Goal: Information Seeking & Learning: Learn about a topic

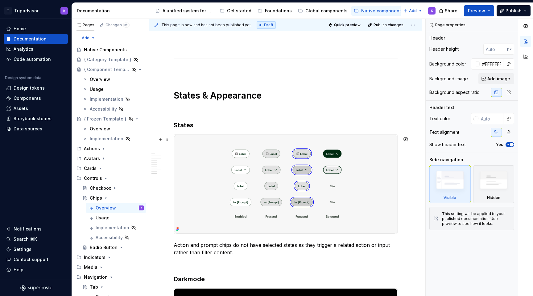
scroll to position [1121, 0]
click at [105, 198] on icon "Page tree" at bounding box center [106, 197] width 2 height 1
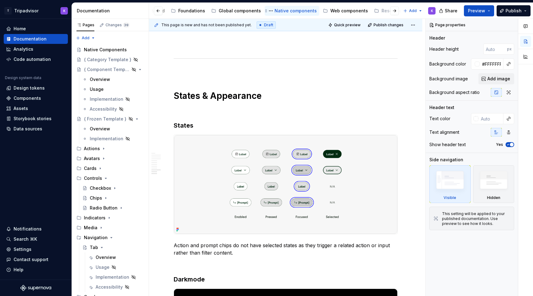
scroll to position [0, 105]
click at [322, 13] on div "Web components" at bounding box center [331, 11] width 38 height 6
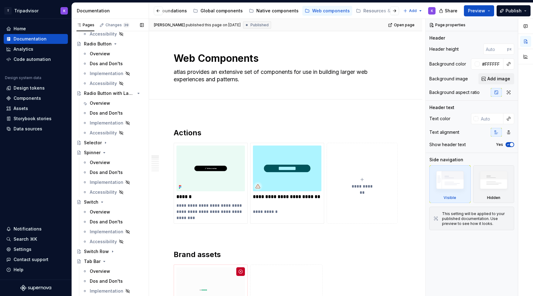
scroll to position [399, 0]
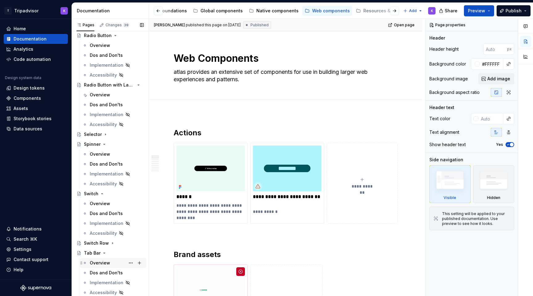
click at [105, 260] on div "Overview" at bounding box center [100, 262] width 20 height 6
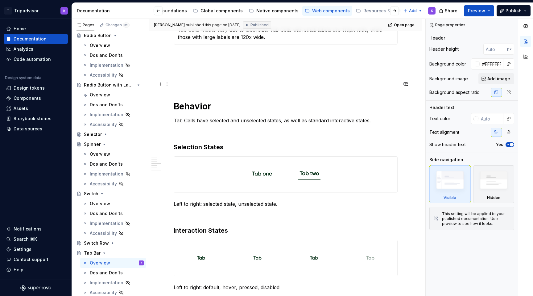
scroll to position [576, 0]
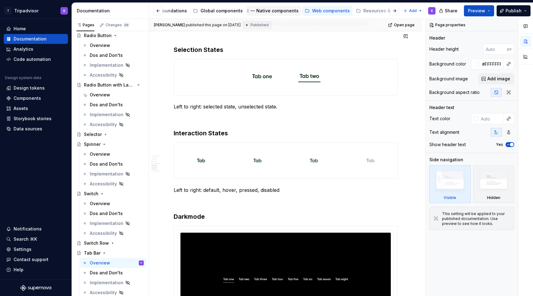
click at [271, 13] on div "Native components" at bounding box center [277, 11] width 42 height 6
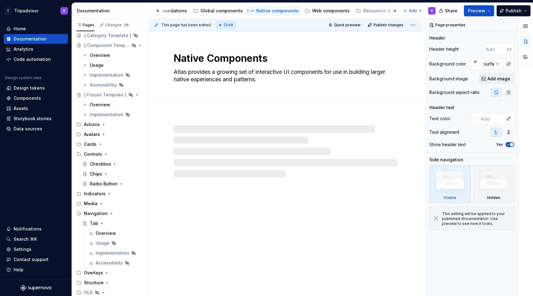
scroll to position [24, 0]
click at [111, 230] on div "Overview" at bounding box center [106, 233] width 20 height 6
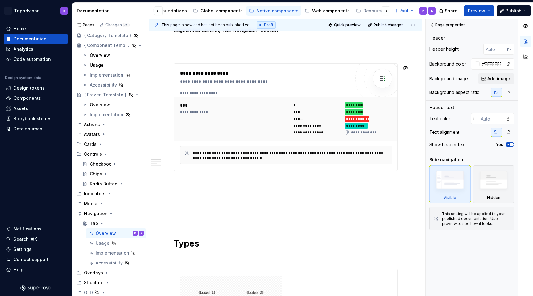
scroll to position [240, 0]
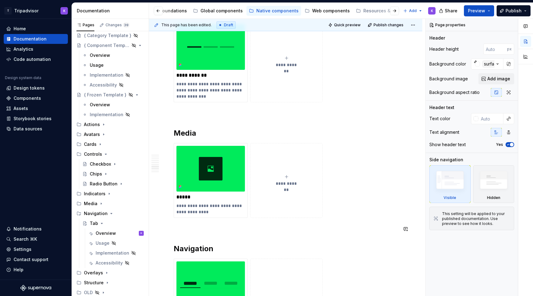
scroll to position [1149, 0]
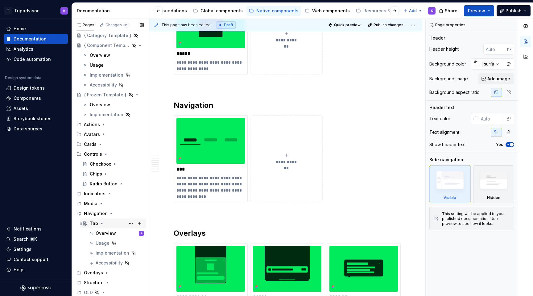
click at [119, 225] on div "Tab" at bounding box center [117, 223] width 54 height 9
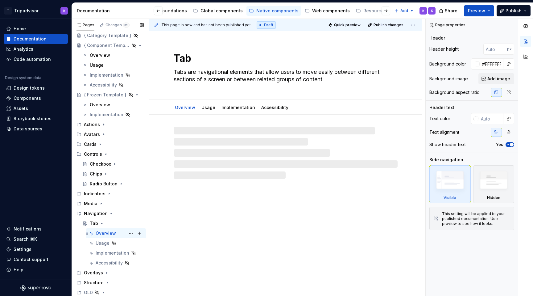
click at [119, 235] on div "Overview K K" at bounding box center [120, 233] width 48 height 9
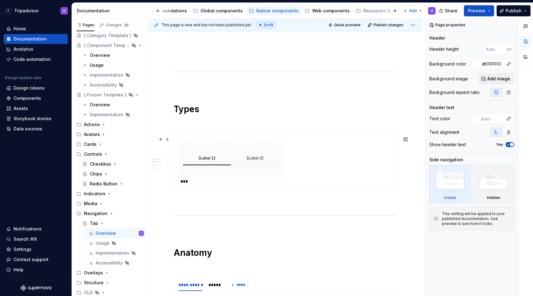
scroll to position [380, 0]
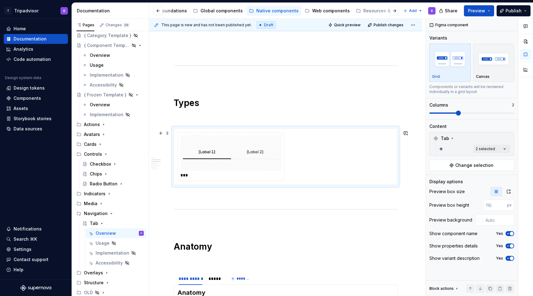
click at [246, 175] on div "***" at bounding box center [231, 175] width 103 height 6
click at [249, 170] on div at bounding box center [230, 153] width 101 height 36
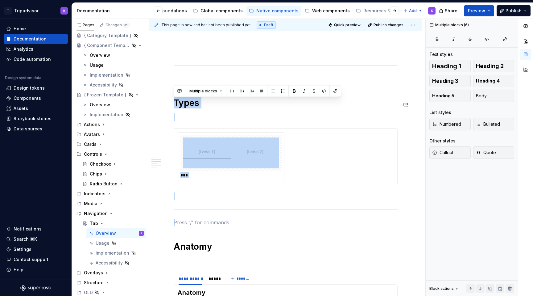
drag, startPoint x: 180, startPoint y: 221, endPoint x: 174, endPoint y: 97, distance: 123.9
click at [174, 97] on div "**********" at bounding box center [286, 226] width 224 height 954
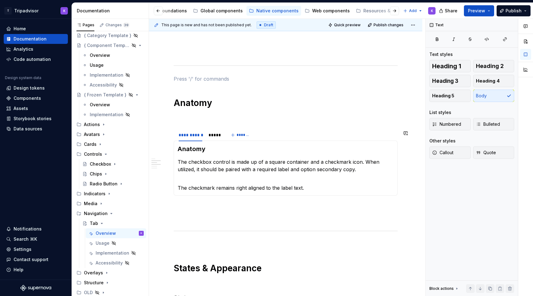
scroll to position [376, 0]
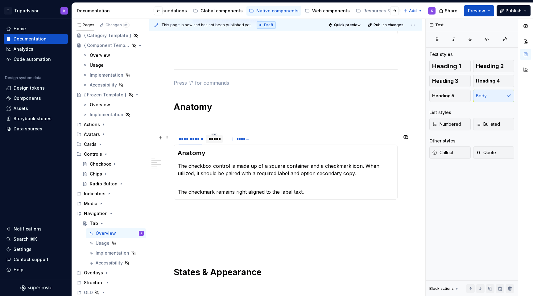
click at [218, 142] on div "*****" at bounding box center [215, 139] width 12 height 6
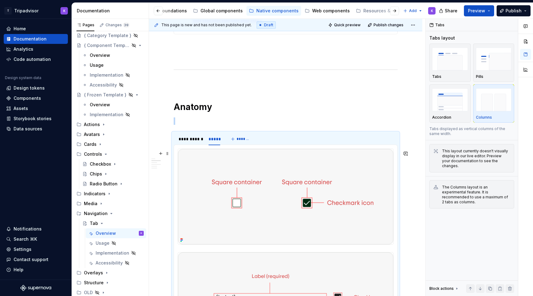
click at [287, 202] on img at bounding box center [285, 196] width 215 height 95
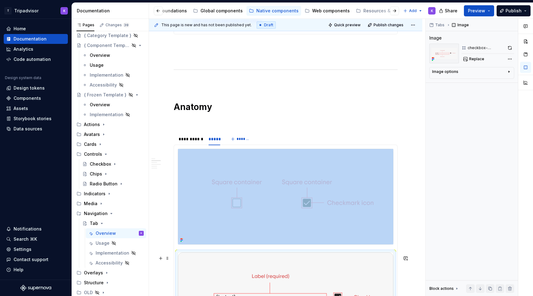
click at [285, 284] on img at bounding box center [285, 299] width 215 height 95
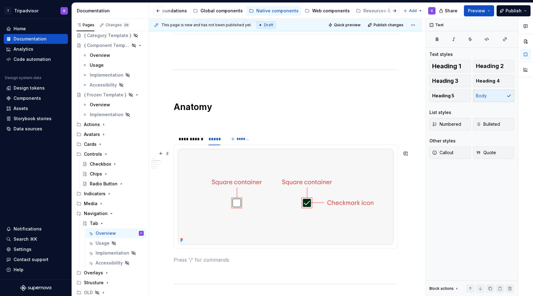
click at [284, 244] on img at bounding box center [285, 196] width 215 height 95
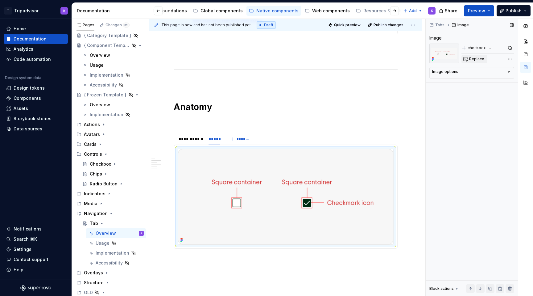
click at [480, 61] on span "Replace" at bounding box center [476, 58] width 15 height 5
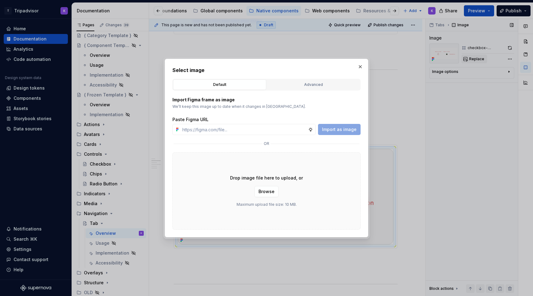
type textarea "*"
type input "[URL][DOMAIN_NAME]"
click at [327, 127] on span "Import as image" at bounding box center [339, 129] width 35 height 6
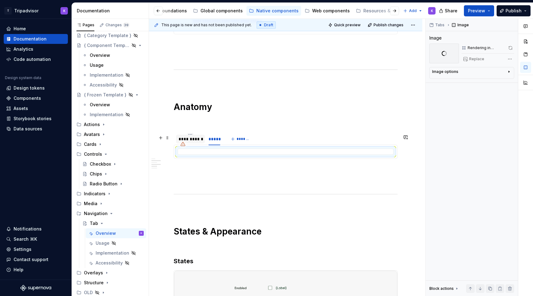
type textarea "*"
click at [194, 143] on div "**********" at bounding box center [190, 139] width 29 height 9
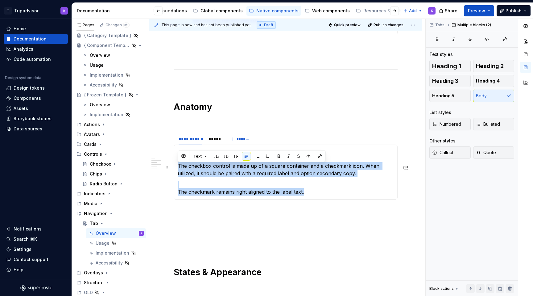
drag, startPoint x: 308, startPoint y: 195, endPoint x: 179, endPoint y: 167, distance: 132.2
click at [179, 167] on section-item-column "Anatomy The checkbox control is made up of a square container and a checkmark i…" at bounding box center [286, 171] width 216 height 47
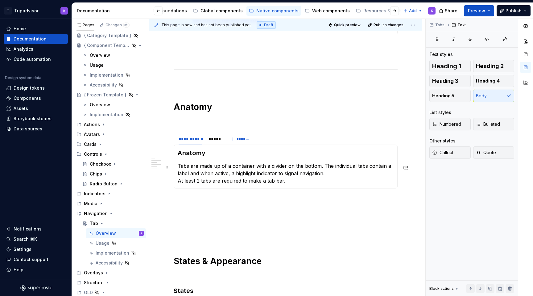
click at [331, 177] on p "Tabs are made up of a container with a divider on the bottom. The individual ta…" at bounding box center [286, 173] width 216 height 22
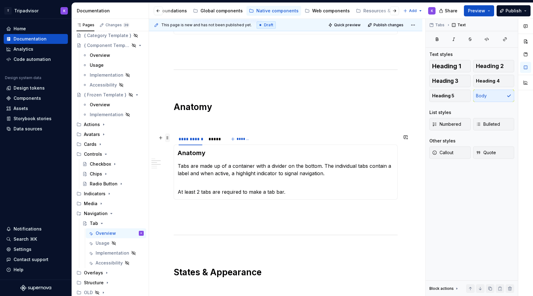
click at [168, 140] on span at bounding box center [167, 137] width 5 height 9
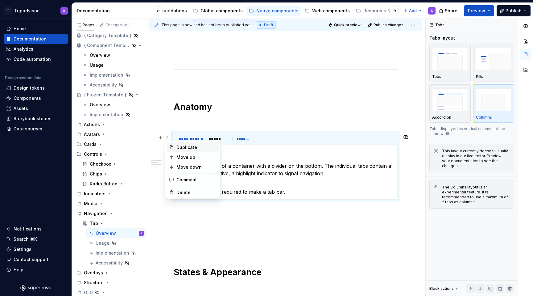
click at [181, 147] on div "Duplicate" at bounding box center [196, 147] width 40 height 6
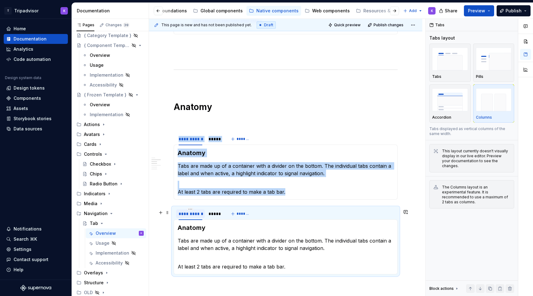
scroll to position [461, 0]
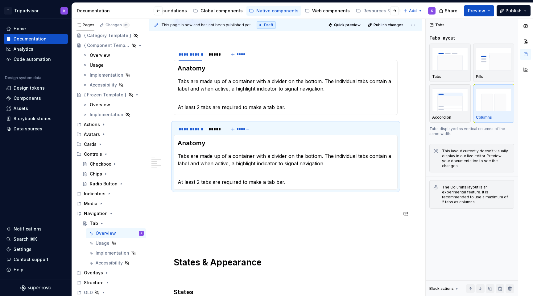
click at [192, 208] on div "**********" at bounding box center [286, 110] width 224 height 885
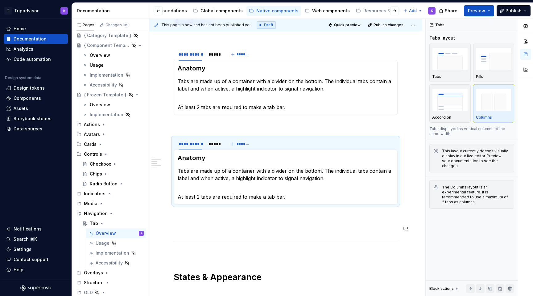
click at [188, 233] on div "**********" at bounding box center [286, 118] width 224 height 900
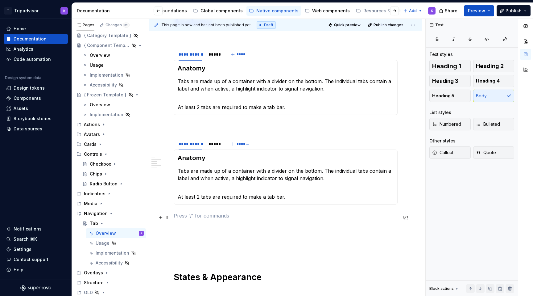
click at [188, 217] on p at bounding box center [286, 215] width 224 height 7
click at [206, 126] on p at bounding box center [286, 125] width 224 height 7
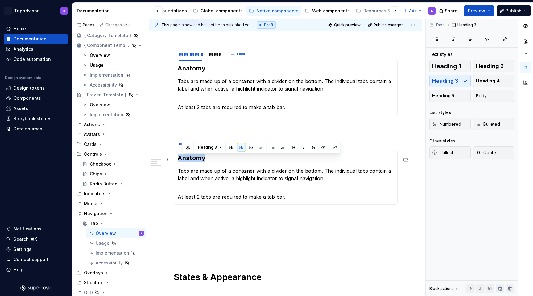
drag, startPoint x: 205, startPoint y: 162, endPoint x: 179, endPoint y: 162, distance: 26.2
click at [179, 162] on h3 "Anatomy" at bounding box center [286, 157] width 216 height 9
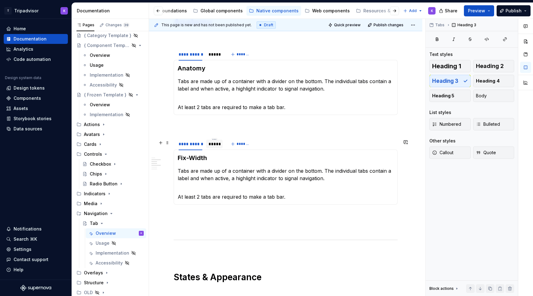
click at [215, 146] on div "*****" at bounding box center [215, 144] width 12 height 6
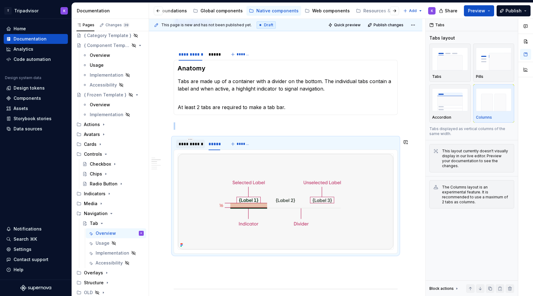
click at [193, 148] on div "**********" at bounding box center [190, 143] width 29 height 9
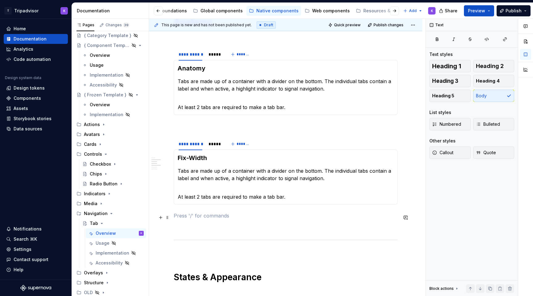
click at [182, 216] on p at bounding box center [286, 215] width 224 height 7
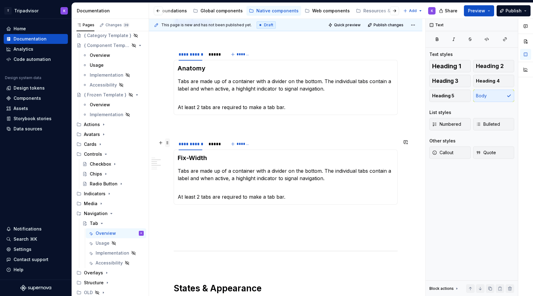
click at [166, 143] on span at bounding box center [167, 142] width 5 height 9
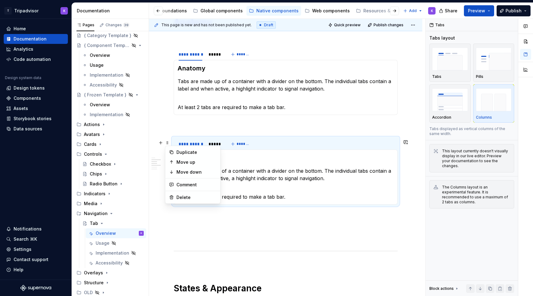
click at [184, 150] on div "Duplicate" at bounding box center [196, 152] width 40 height 6
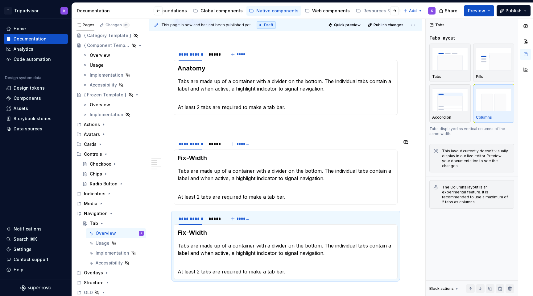
scroll to position [515, 0]
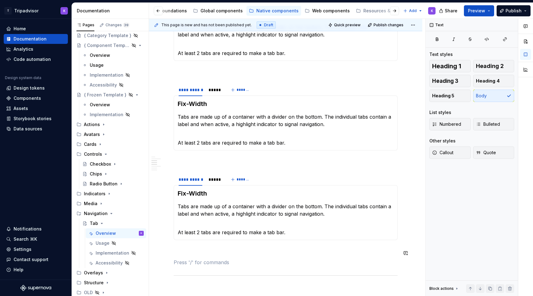
click at [179, 259] on div "**********" at bounding box center [286, 108] width 224 height 989
click at [181, 255] on p at bounding box center [286, 250] width 224 height 7
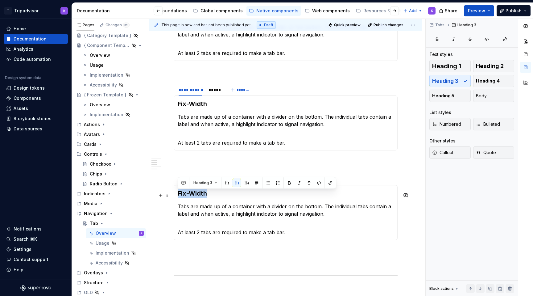
drag, startPoint x: 206, startPoint y: 193, endPoint x: 179, endPoint y: 193, distance: 27.2
click at [179, 193] on h3 "Fix-Width" at bounding box center [286, 193] width 216 height 9
drag, startPoint x: 189, startPoint y: 193, endPoint x: 176, endPoint y: 193, distance: 13.0
click at [176, 193] on div "Fix-Width Tabs are made up of a container with a divider on the bottom. The ind…" at bounding box center [286, 212] width 224 height 55
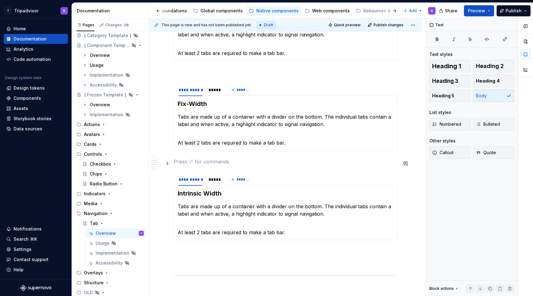
click at [238, 167] on div "**********" at bounding box center [286, 108] width 224 height 989
click at [233, 73] on p at bounding box center [286, 71] width 224 height 7
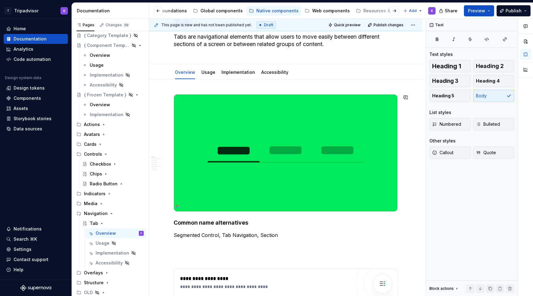
scroll to position [0, 0]
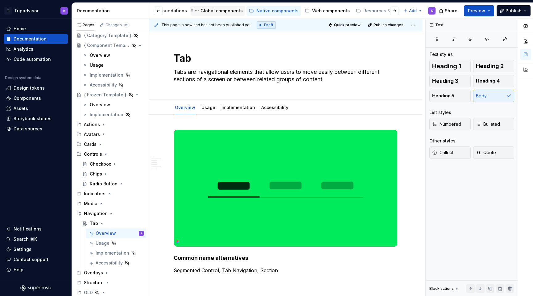
click at [217, 11] on div "Global components" at bounding box center [222, 11] width 42 height 6
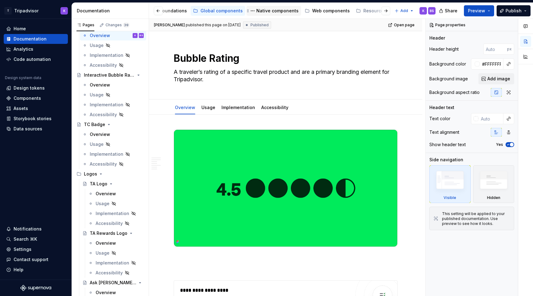
click at [265, 9] on div "Native components" at bounding box center [277, 11] width 42 height 6
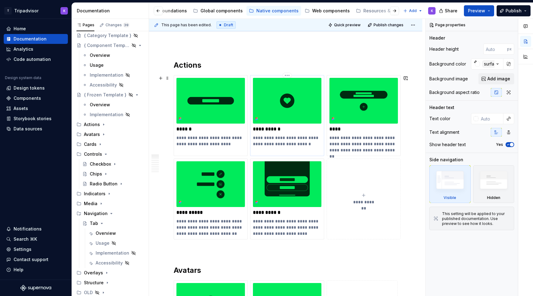
scroll to position [90, 0]
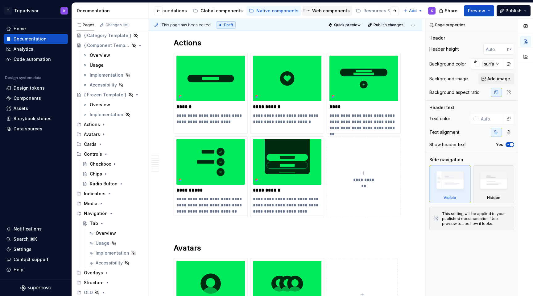
click at [319, 12] on div "Web components" at bounding box center [331, 11] width 38 height 6
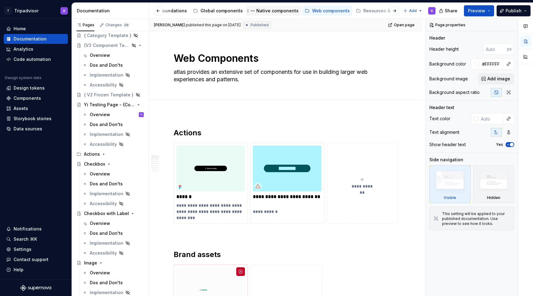
click at [279, 9] on div "Native components" at bounding box center [277, 11] width 42 height 6
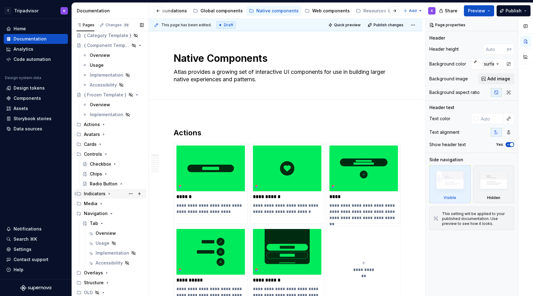
click at [104, 194] on div "Indicators" at bounding box center [95, 193] width 22 height 6
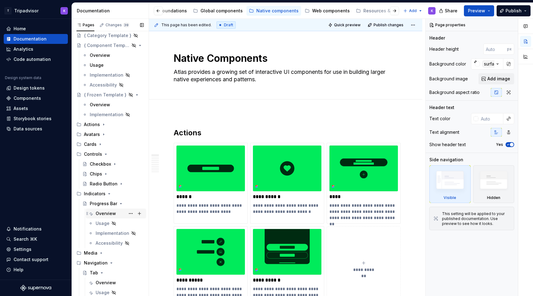
click at [110, 213] on div "Overview" at bounding box center [106, 213] width 20 height 6
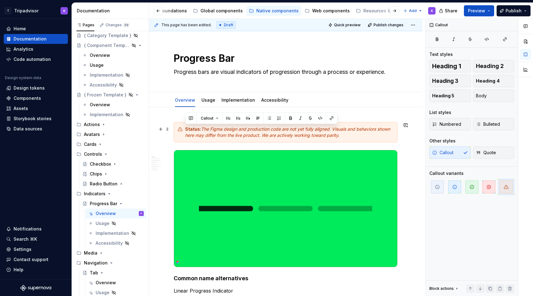
drag, startPoint x: 355, startPoint y: 138, endPoint x: 174, endPoint y: 125, distance: 181.9
click at [174, 125] on div "Status: The Figma design and production code are not yet fully aligned. Visuals…" at bounding box center [286, 132] width 224 height 20
copy div "Status: The Figma design and production code are not yet fully aligned. Visuals…"
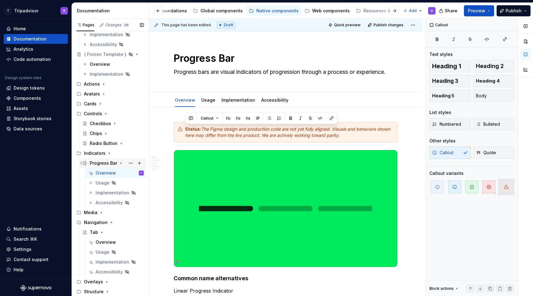
scroll to position [73, 0]
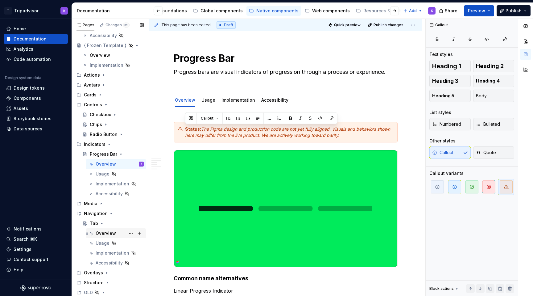
click at [114, 234] on div "Overview" at bounding box center [106, 233] width 20 height 6
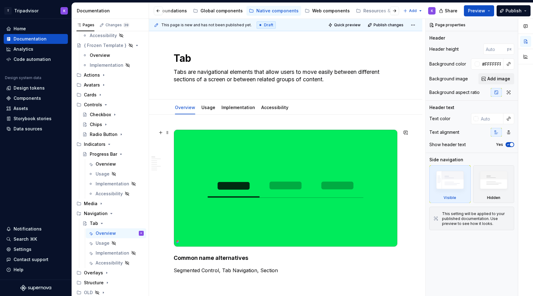
click at [174, 129] on div at bounding box center [286, 187] width 224 height 117
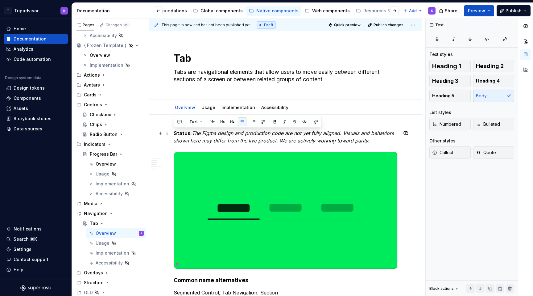
drag, startPoint x: 371, startPoint y: 140, endPoint x: 171, endPoint y: 134, distance: 199.4
click at [452, 152] on span "Callout" at bounding box center [442, 152] width 21 height 6
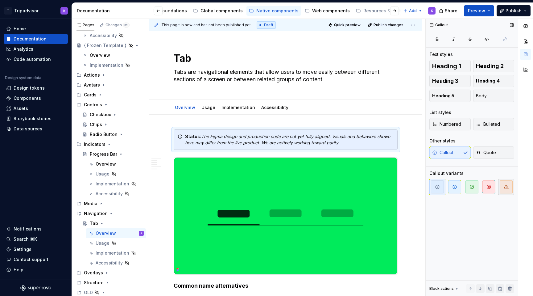
click at [504, 185] on icon "button" at bounding box center [506, 186] width 5 height 5
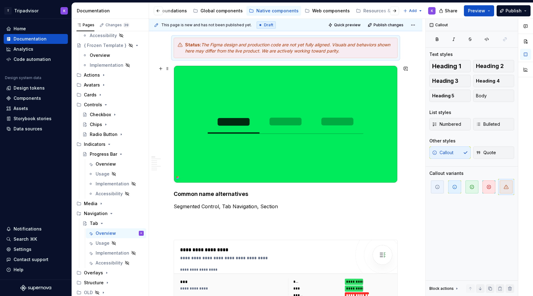
scroll to position [98, 0]
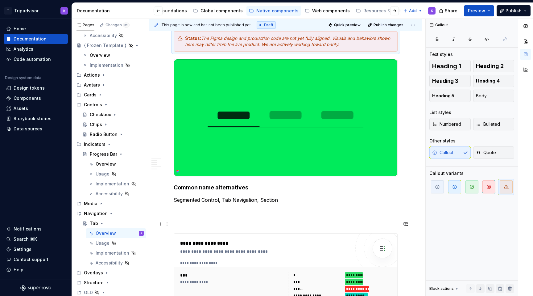
click at [285, 222] on p at bounding box center [286, 221] width 224 height 7
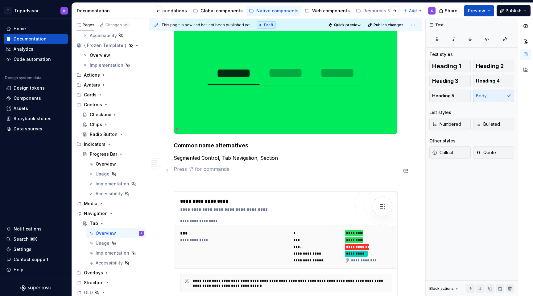
click at [276, 171] on p at bounding box center [286, 168] width 224 height 7
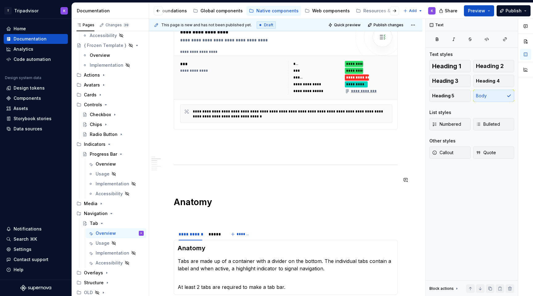
scroll to position [315, 0]
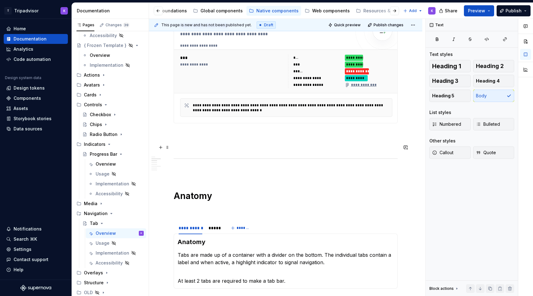
click at [267, 144] on p at bounding box center [286, 145] width 224 height 7
click at [268, 132] on p at bounding box center [286, 134] width 224 height 7
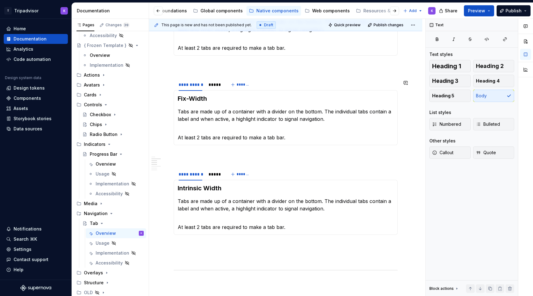
scroll to position [572, 0]
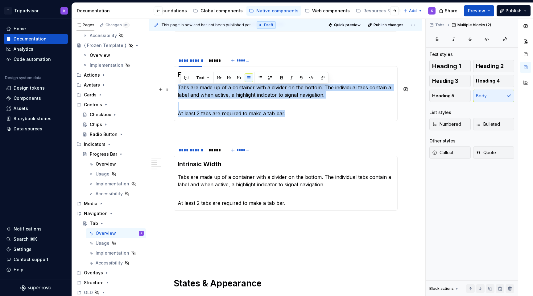
drag, startPoint x: 284, startPoint y: 114, endPoint x: 178, endPoint y: 88, distance: 109.6
click at [178, 88] on section-item-column "Fix-Width Tabs are made up of a container with a divider on the bottom. The ind…" at bounding box center [286, 93] width 216 height 47
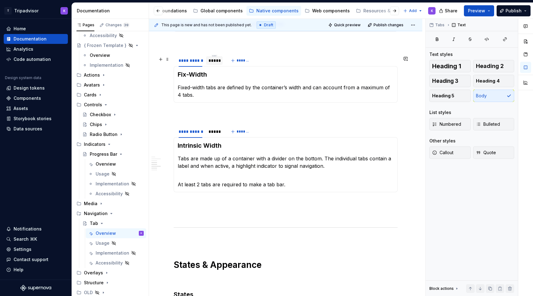
click at [215, 64] on div "*****" at bounding box center [215, 60] width 12 height 6
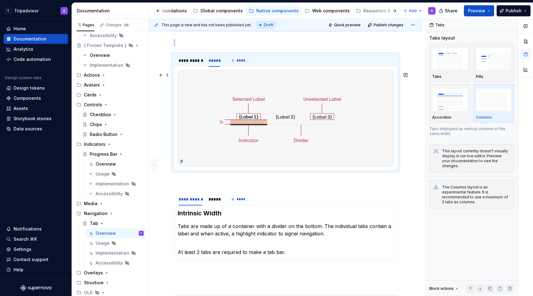
click at [288, 130] on img at bounding box center [285, 117] width 215 height 95
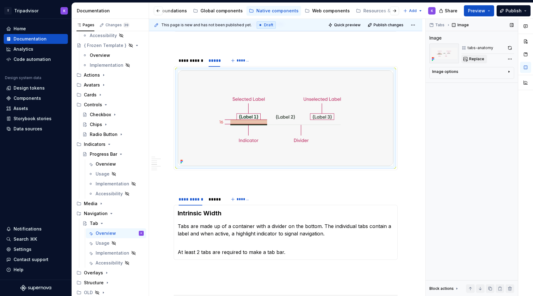
click at [467, 61] on button "Replace" at bounding box center [475, 59] width 26 height 9
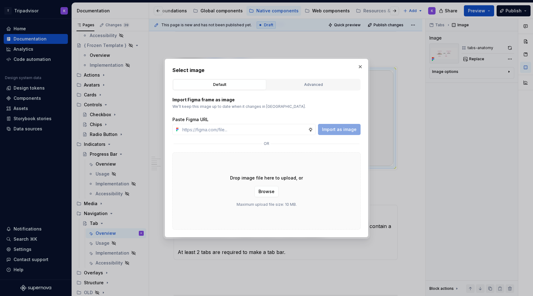
type textarea "*"
type input "[URL][DOMAIN_NAME]"
click at [333, 130] on span "Import as image" at bounding box center [339, 129] width 35 height 6
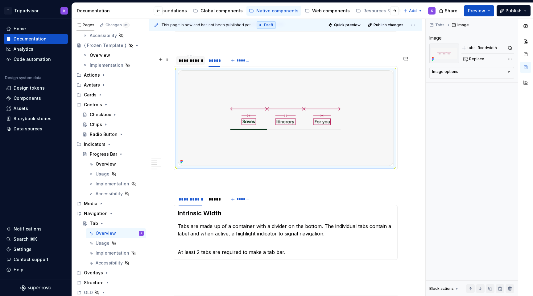
click at [191, 64] on div "**********" at bounding box center [191, 60] width 24 height 6
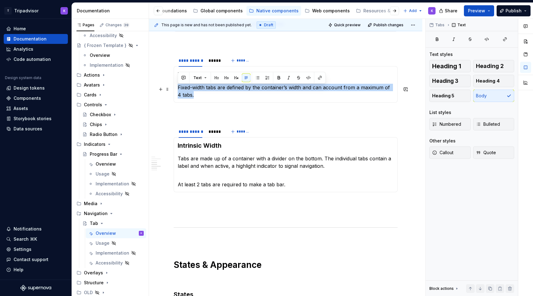
drag, startPoint x: 190, startPoint y: 97, endPoint x: 179, endPoint y: 90, distance: 13.3
click at [179, 90] on p "Fixed-width tabs are defined by the container’s width and can account from a ma…" at bounding box center [286, 91] width 216 height 15
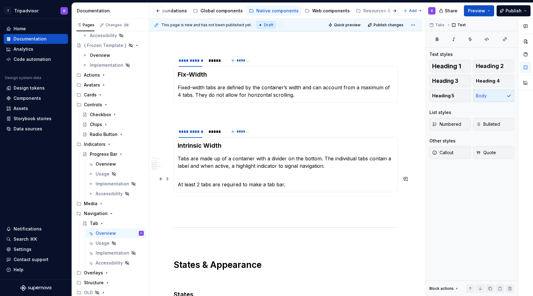
click at [271, 181] on p "At least 2 tabs are required to make a tab bar." at bounding box center [286, 180] width 216 height 15
click at [271, 166] on p "Tabs are made up of a container with a divider on the bottom. The individual ta…" at bounding box center [286, 162] width 216 height 15
click at [284, 187] on p "At least 2 tabs are required to make a tab bar." at bounding box center [286, 180] width 216 height 15
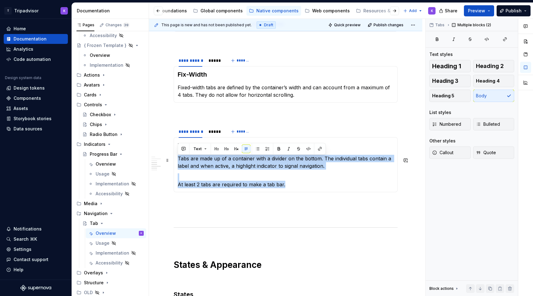
drag, startPoint x: 285, startPoint y: 186, endPoint x: 176, endPoint y: 158, distance: 112.8
click at [176, 158] on div "Intrinsic Width Tabs are made up of a container with a divider on the bottom. T…" at bounding box center [286, 164] width 224 height 55
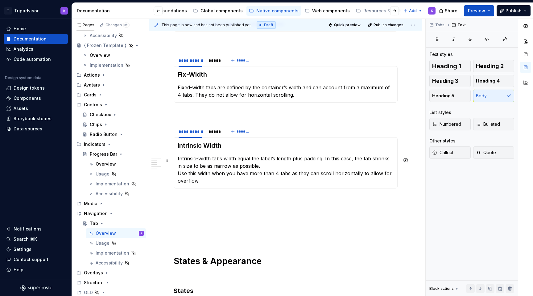
click at [264, 169] on p "Intrinsic-width tabs width equal the label’s length plus padding. In this case,…" at bounding box center [286, 170] width 216 height 30
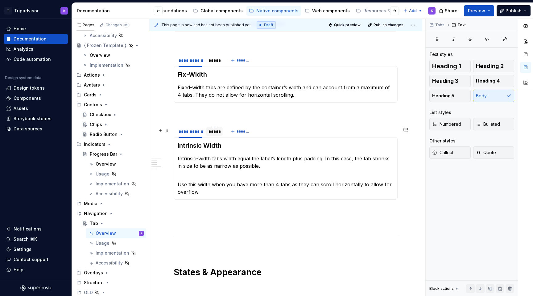
click at [213, 135] on div "*****" at bounding box center [215, 131] width 12 height 6
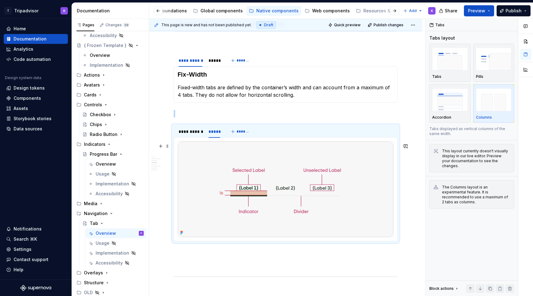
click at [327, 176] on img at bounding box center [285, 188] width 215 height 95
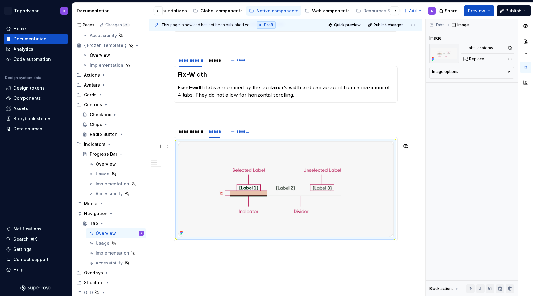
scroll to position [585, 0]
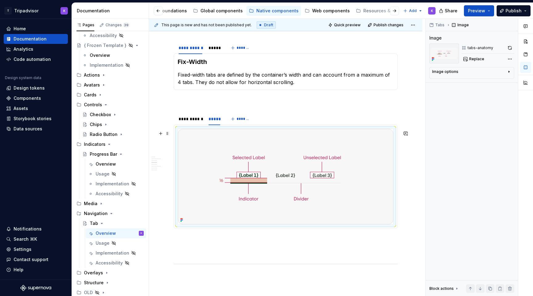
click at [264, 173] on img at bounding box center [285, 176] width 215 height 95
click at [509, 49] on button "button" at bounding box center [510, 48] width 9 height 9
click at [216, 51] on div "*****" at bounding box center [215, 48] width 12 height 6
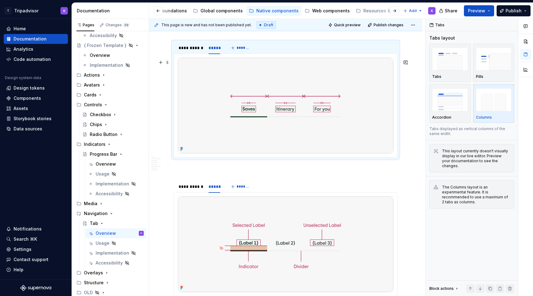
click at [350, 106] on img at bounding box center [285, 105] width 215 height 95
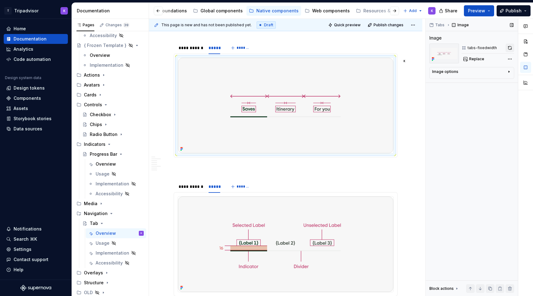
click at [508, 48] on button "button" at bounding box center [510, 48] width 9 height 9
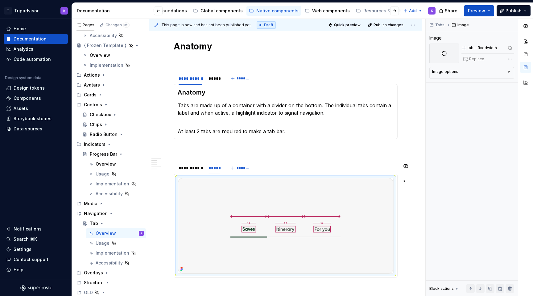
scroll to position [459, 0]
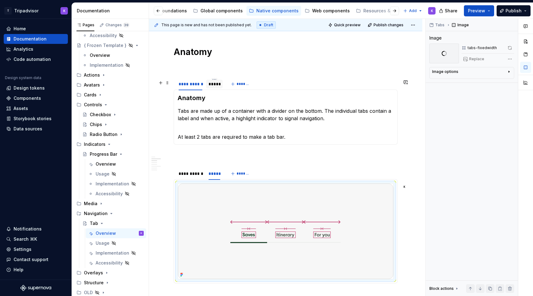
click at [217, 87] on div "*****" at bounding box center [215, 84] width 12 height 6
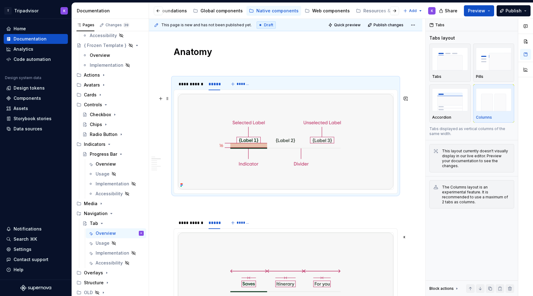
click at [259, 144] on img at bounding box center [285, 141] width 215 height 95
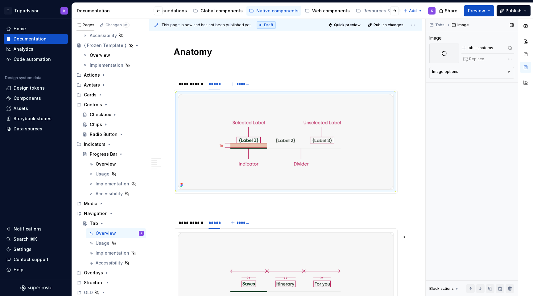
click at [510, 47] on span at bounding box center [510, 48] width 9 height 9
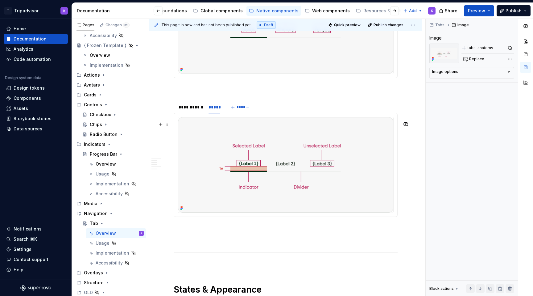
scroll to position [717, 0]
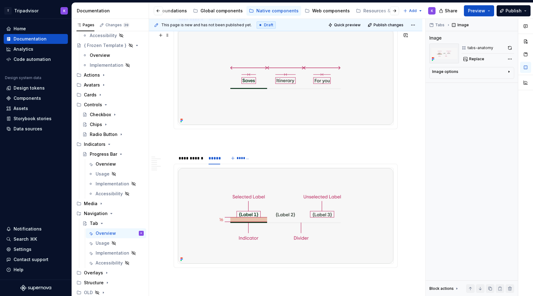
click at [256, 97] on img at bounding box center [285, 76] width 215 height 95
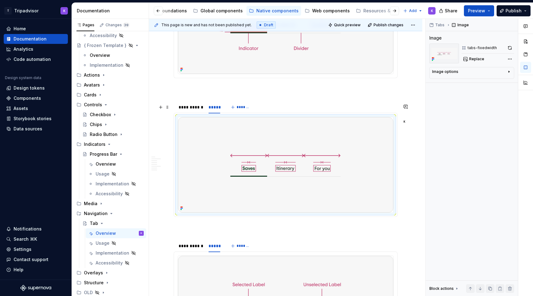
scroll to position [539, 0]
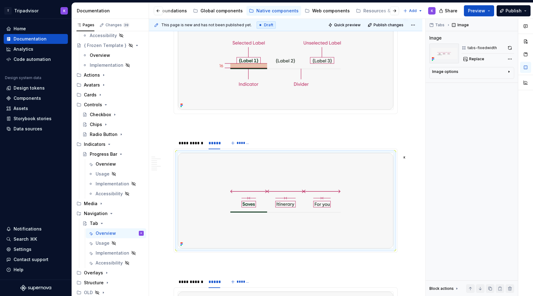
click at [292, 97] on img at bounding box center [285, 61] width 215 height 95
click at [507, 47] on button "button" at bounding box center [510, 48] width 9 height 9
type textarea "*"
